Goal: Find contact information: Find contact information

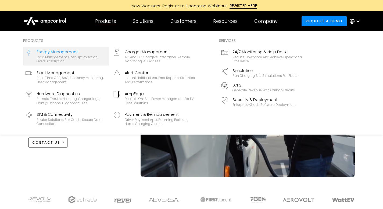
click at [74, 62] on div "Load management, cost optimization, oversubscription" at bounding box center [72, 59] width 70 height 8
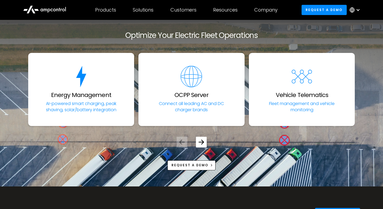
scroll to position [2021, 0]
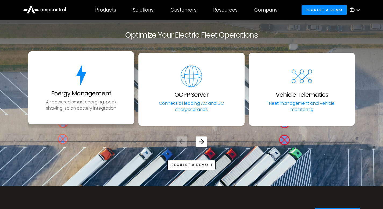
click at [86, 90] on h3 "Energy Management" at bounding box center [81, 93] width 60 height 7
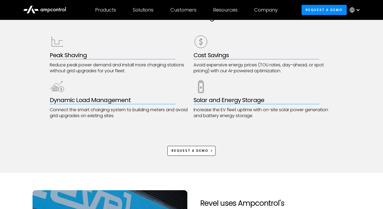
scroll to position [279, 0]
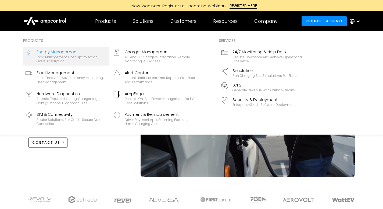
click at [62, 54] on div "Energy Management" at bounding box center [72, 52] width 70 height 6
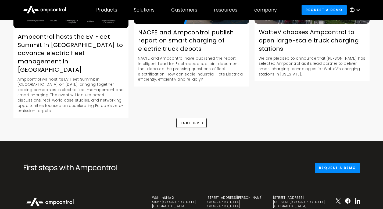
scroll to position [905, 0]
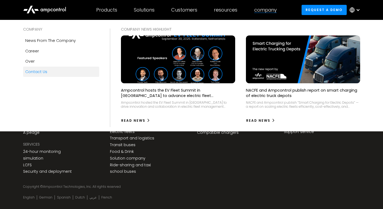
click at [41, 68] on link "Contact us" at bounding box center [61, 72] width 76 height 10
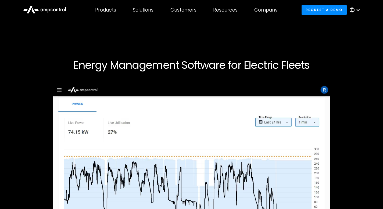
scroll to position [190, 0]
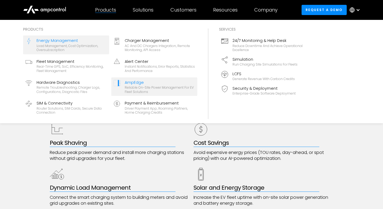
click at [131, 81] on div "AmpEdge" at bounding box center [160, 82] width 70 height 6
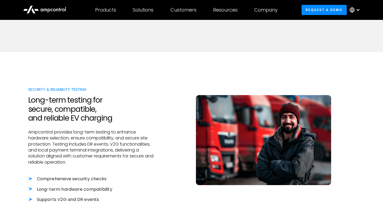
scroll to position [543, 0]
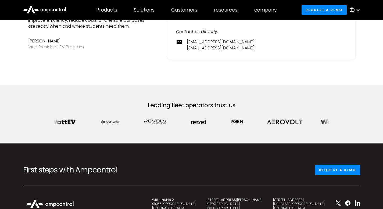
scroll to position [266, 0]
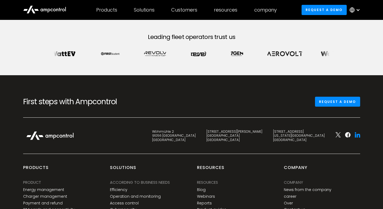
click at [356, 135] on icon at bounding box center [356, 134] width 5 height 5
